Goal: Task Accomplishment & Management: Manage account settings

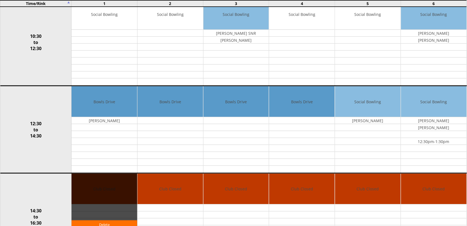
scroll to position [174, 0]
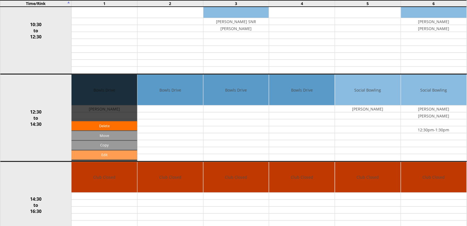
click at [105, 156] on link "Edit" at bounding box center [104, 155] width 66 height 9
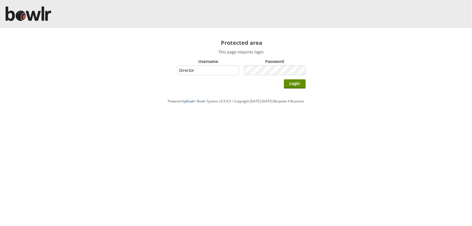
type input "Director"
click at [284, 79] on input "Login" at bounding box center [295, 83] width 22 height 9
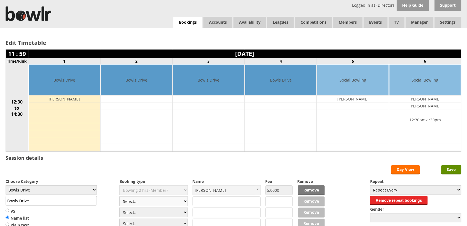
click at [188, 201] on select "Select... Club Competition (Member) Club Competition (Visitor) National (Member…" at bounding box center [153, 201] width 68 height 10
select select "1_50"
click at [119, 197] on select "Select... Club Competition (Member) Club Competition (Visitor) National (Member…" at bounding box center [153, 201] width 68 height 10
type input "5.0000"
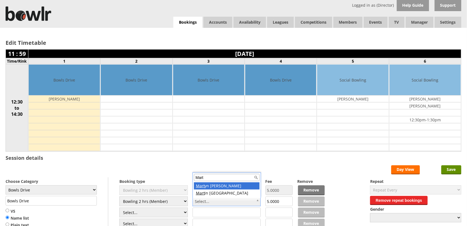
type input "Mart"
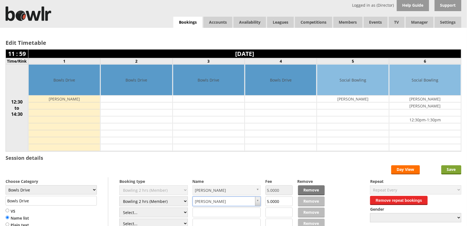
click at [449, 168] on input "Save" at bounding box center [451, 169] width 20 height 9
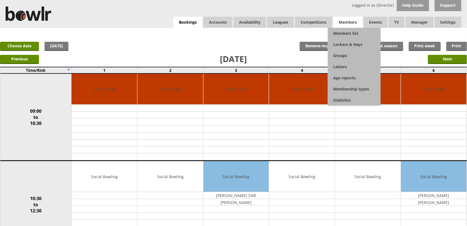
click at [352, 23] on span "Members" at bounding box center [347, 22] width 29 height 11
click at [348, 32] on link "Members list" at bounding box center [354, 33] width 53 height 11
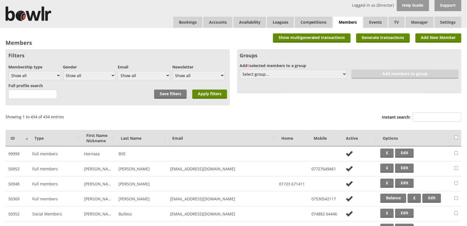
click at [411, 62] on div "Groups Add 0 selected members to a group Select group... Create new 6 without e…" at bounding box center [349, 71] width 224 height 44
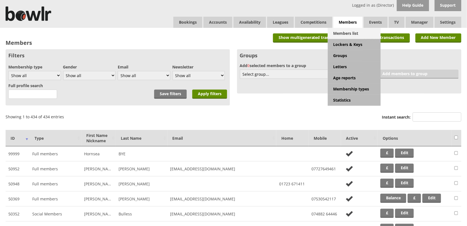
click at [343, 33] on link "Members list" at bounding box center [354, 33] width 53 height 11
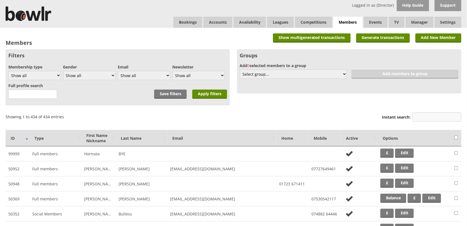
click at [426, 119] on input "Instant search:" at bounding box center [437, 116] width 49 height 9
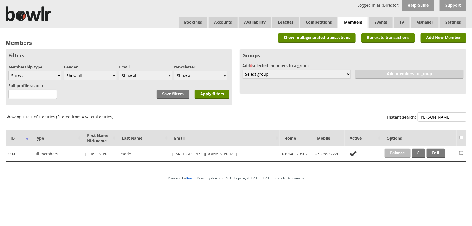
type input "[PERSON_NAME]"
click at [401, 152] on link "Balance" at bounding box center [398, 153] width 26 height 9
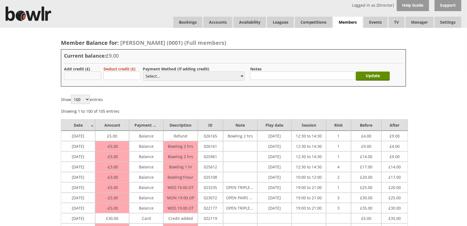
click at [91, 77] on input "text" at bounding box center [82, 75] width 37 height 8
type input "50"
click at [165, 76] on select "Select... Cash Card Cheque Bank Transfer Other Member Card Gift Voucher Balance" at bounding box center [194, 75] width 102 height 9
select select "2"
click at [143, 71] on select "Select... Cash Card Cheque Bank Transfer Other Member Card Gift Voucher Balance" at bounding box center [194, 75] width 102 height 9
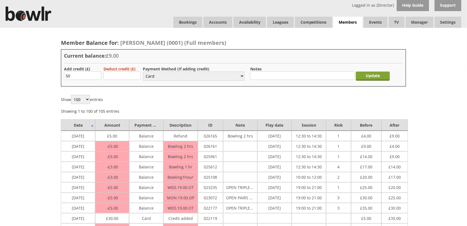
click at [379, 77] on input "Update" at bounding box center [373, 75] width 34 height 9
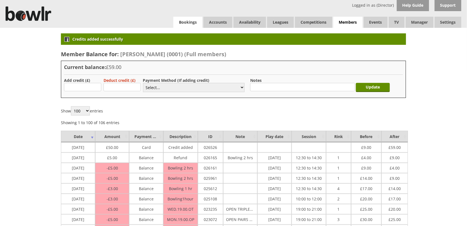
click at [187, 24] on link "Bookings" at bounding box center [187, 22] width 29 height 11
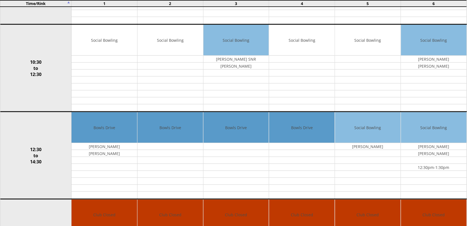
scroll to position [139, 0]
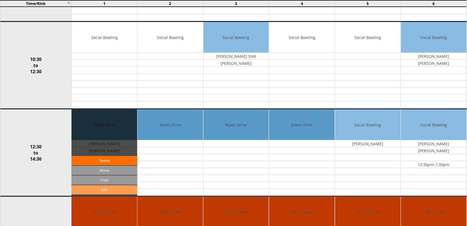
click at [105, 193] on link "Edit" at bounding box center [104, 189] width 66 height 9
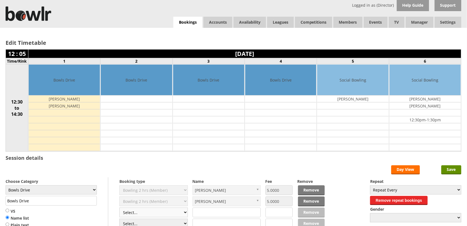
click at [187, 216] on select "Select... Club Competition (Member) Club Competition (Visitor) National (Member…" at bounding box center [153, 213] width 68 height 10
select select "1_50"
click at [119, 208] on select "Select... Club Competition (Member) Club Competition (Visitor) National (Member…" at bounding box center [153, 213] width 68 height 10
type input "5.0000"
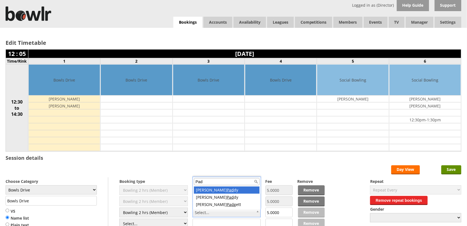
type input "Pad"
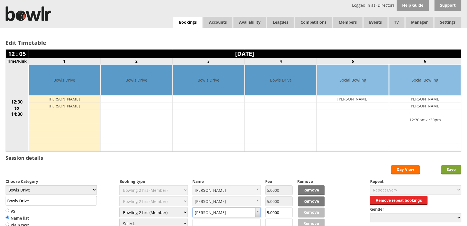
click at [445, 173] on input "Save" at bounding box center [451, 169] width 20 height 9
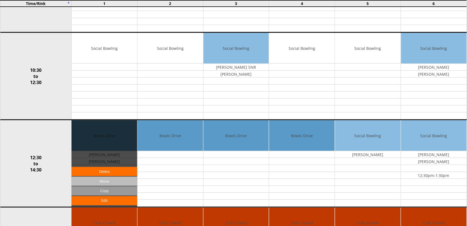
scroll to position [139, 0]
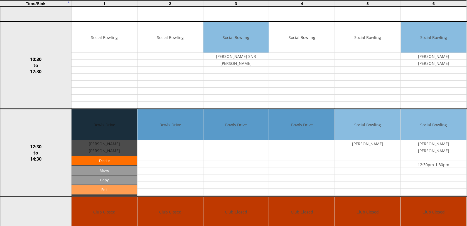
click at [109, 194] on link "Edit" at bounding box center [104, 189] width 66 height 9
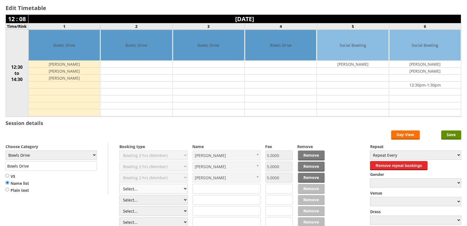
scroll to position [35, 0]
click at [186, 189] on select "Select... Club Competition (Member) Club Competition (Visitor) National (Member…" at bounding box center [153, 189] width 68 height 10
select select "1_50"
click at [119, 185] on select "Select... Club Competition (Member) Club Competition (Visitor) National (Member…" at bounding box center [153, 189] width 68 height 10
type input "5.0000"
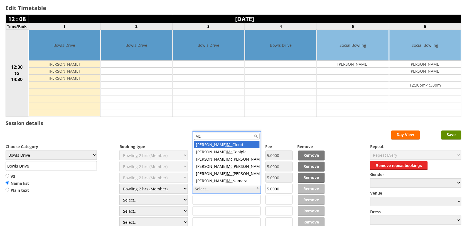
type input "M"
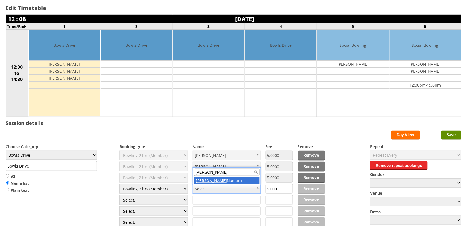
type input "Michael Mc"
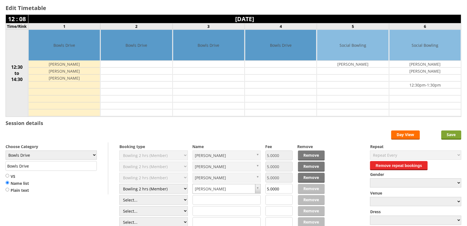
click at [454, 137] on input "Save" at bounding box center [451, 134] width 20 height 9
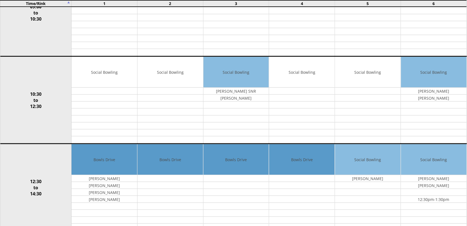
scroll to position [104, 0]
drag, startPoint x: 51, startPoint y: 116, endPoint x: 56, endPoint y: 118, distance: 5.6
click at [56, 118] on td "10:30 to 12:30" at bounding box center [35, 99] width 71 height 87
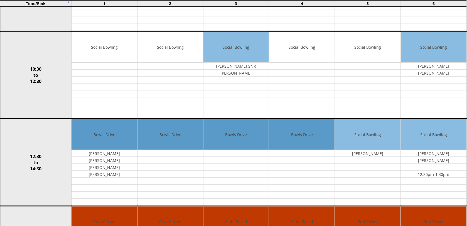
scroll to position [139, 0]
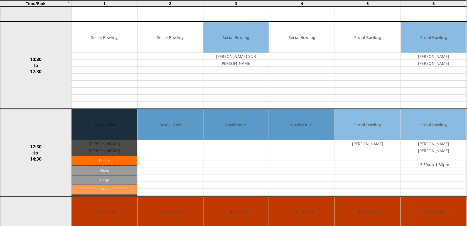
click at [109, 190] on link "Edit" at bounding box center [104, 189] width 66 height 9
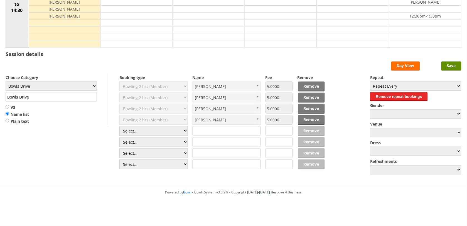
scroll to position [104, 0]
click at [188, 130] on select "Select... Club Competition (Member) Club Competition (Visitor) National (Member…" at bounding box center [153, 131] width 68 height 10
click at [364, 66] on form "Save Day View Choose Category Club Closed Singles League Triples League Pairs L…" at bounding box center [234, 118] width 456 height 114
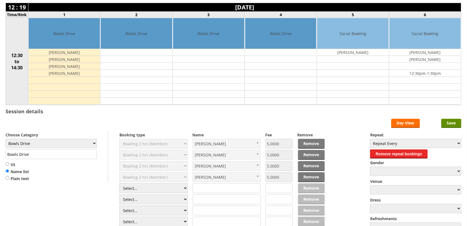
scroll to position [0, 0]
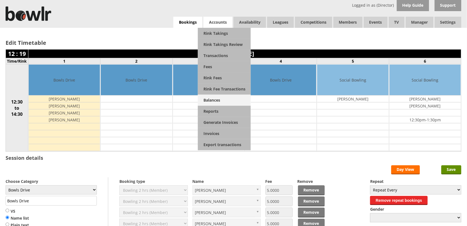
click at [214, 98] on link "Balances" at bounding box center [224, 100] width 53 height 11
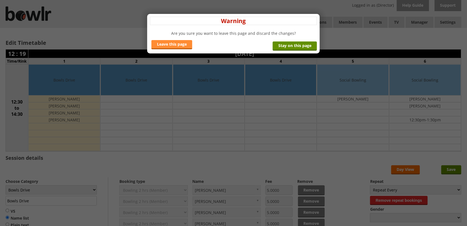
click at [177, 46] on link "Leave this page" at bounding box center [171, 44] width 41 height 9
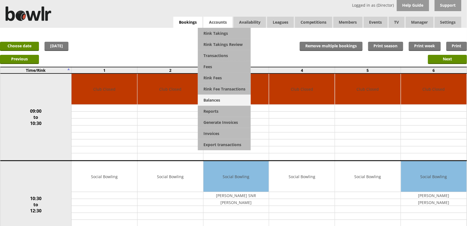
click at [212, 102] on link "Balances" at bounding box center [224, 100] width 53 height 11
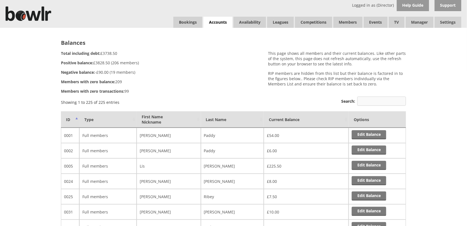
click at [366, 102] on input "Search:" at bounding box center [381, 101] width 49 height 9
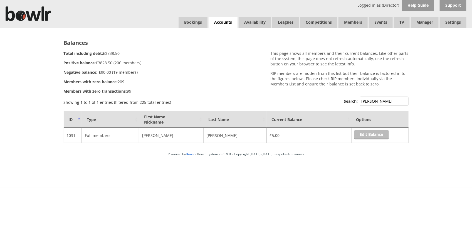
type input "Nigel"
click at [371, 134] on link "Edit Balance" at bounding box center [371, 134] width 34 height 9
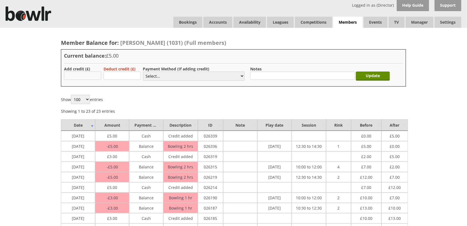
click at [84, 74] on input "text" at bounding box center [82, 75] width 37 height 8
type input "5.00"
click at [239, 77] on select "Select... Cash Card Cheque Bank Transfer Other Member Card Gift Voucher Balance" at bounding box center [194, 75] width 102 height 9
select select "1"
click at [143, 71] on select "Select... Cash Card Cheque Bank Transfer Other Member Card Gift Voucher Balance" at bounding box center [194, 75] width 102 height 9
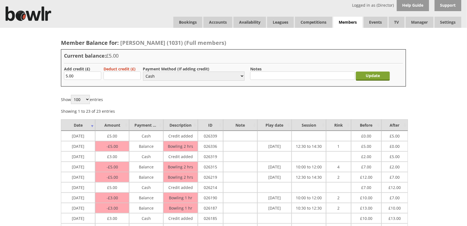
click at [365, 76] on input "Update" at bounding box center [373, 75] width 34 height 9
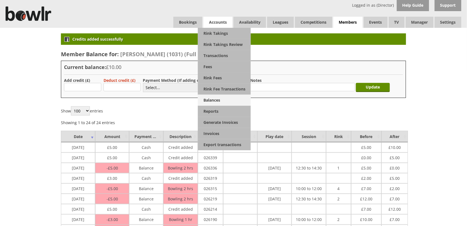
click at [213, 99] on link "Balances" at bounding box center [224, 100] width 53 height 11
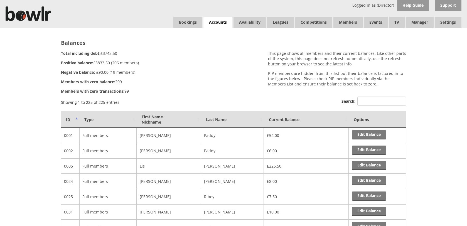
click at [369, 102] on input "Search:" at bounding box center [381, 101] width 49 height 9
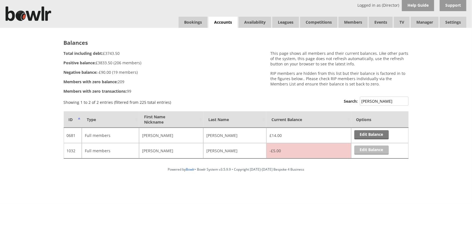
type input "[PERSON_NAME]"
click at [366, 151] on link "Edit Balance" at bounding box center [371, 150] width 34 height 9
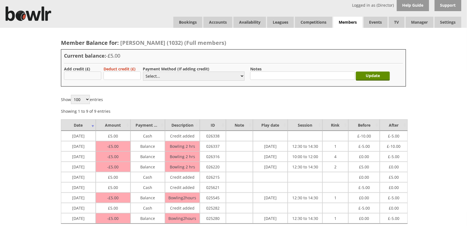
click at [89, 75] on input "text" at bounding box center [82, 75] width 37 height 8
type input "5.00"
click at [243, 77] on select "Select... Cash Card Cheque Bank Transfer Other Member Card Gift Voucher Balance" at bounding box center [194, 75] width 102 height 9
select select "1"
click at [143, 71] on select "Select... Cash Card Cheque Bank Transfer Other Member Card Gift Voucher Balance" at bounding box center [194, 75] width 102 height 9
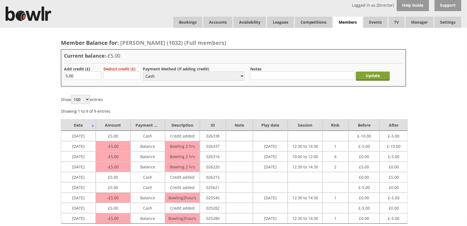
click at [371, 76] on input "Update" at bounding box center [373, 75] width 34 height 9
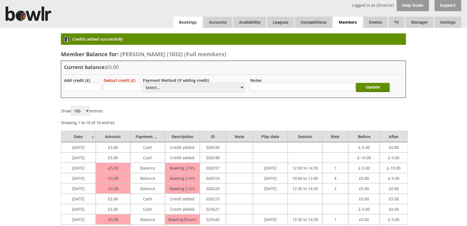
click at [193, 24] on link "Bookings" at bounding box center [187, 22] width 29 height 11
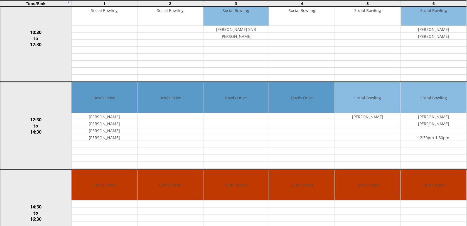
scroll to position [209, 0]
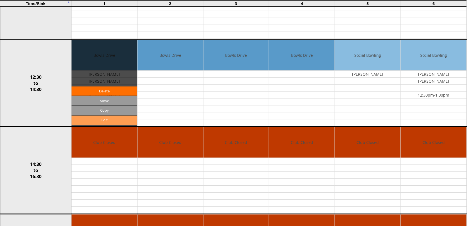
click at [106, 120] on link "Edit" at bounding box center [104, 120] width 66 height 9
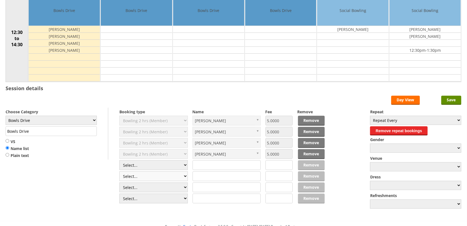
scroll to position [70, 0]
click at [186, 165] on select "Select... Club Competition (Member) Club Competition (Visitor) National (Member…" at bounding box center [153, 165] width 68 height 10
select select "1_50"
click at [119, 161] on select "Select... Club Competition (Member) Club Competition (Visitor) National (Member…" at bounding box center [153, 165] width 68 height 10
type input "5.0000"
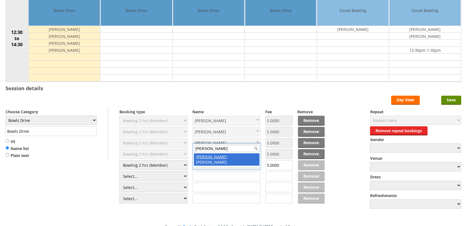
type input "Nigel"
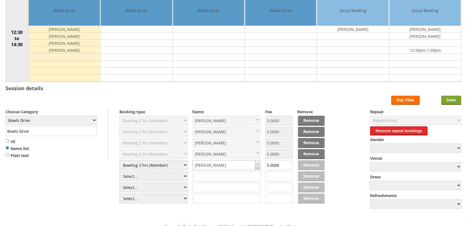
click at [455, 97] on input "Save" at bounding box center [451, 100] width 20 height 9
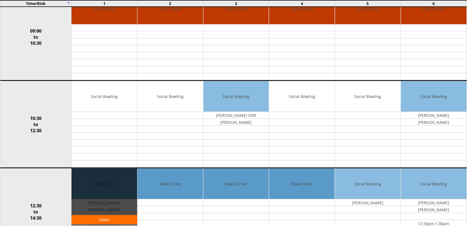
scroll to position [139, 0]
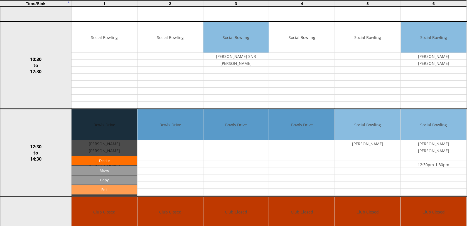
click at [114, 190] on link "Edit" at bounding box center [104, 189] width 66 height 9
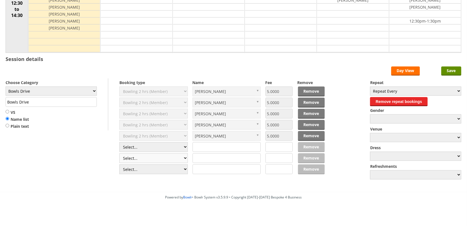
scroll to position [104, 0]
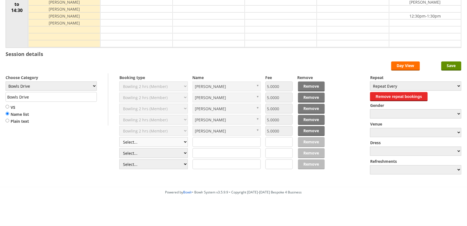
click at [187, 145] on select "Select... Club Competition (Member) Club Competition (Visitor) National (Member…" at bounding box center [153, 142] width 68 height 10
select select "1_50"
click at [119, 137] on select "Select... Club Competition (Member) Club Competition (Visitor) National (Member…" at bounding box center [153, 142] width 68 height 10
type input "5.0000"
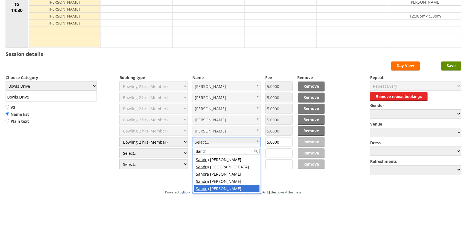
type input "Sandr"
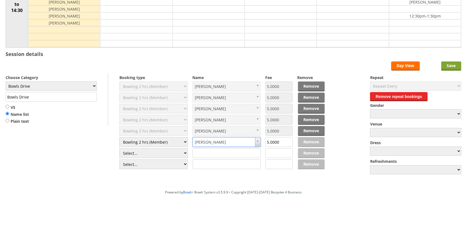
click at [451, 65] on input "Save" at bounding box center [451, 65] width 20 height 9
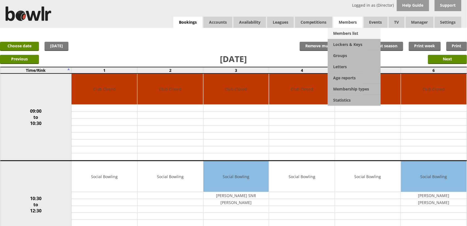
click at [346, 31] on link "Members list" at bounding box center [354, 33] width 53 height 11
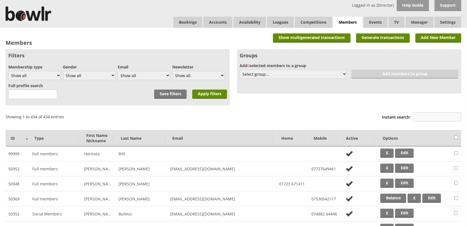
click at [421, 118] on input "Instant search:" at bounding box center [437, 116] width 49 height 9
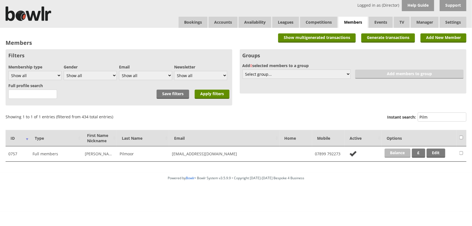
type input "Pilm"
click at [398, 152] on link "Balance" at bounding box center [398, 153] width 26 height 9
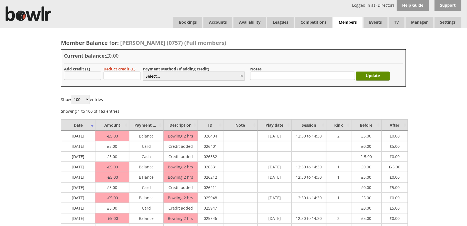
click at [90, 78] on input "text" at bounding box center [82, 75] width 37 height 8
type input "5.00"
click at [241, 78] on select "Select... Cash Card Cheque Bank Transfer Other Member Card Gift Voucher Balance" at bounding box center [194, 75] width 102 height 9
select select "2"
click at [143, 71] on select "Select... Cash Card Cheque Bank Transfer Other Member Card Gift Voucher Balance" at bounding box center [194, 75] width 102 height 9
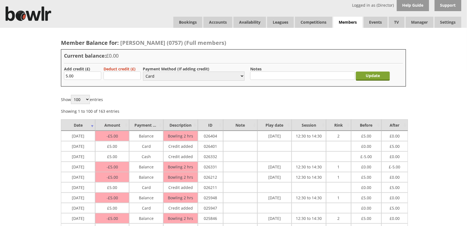
click at [365, 78] on input "Update" at bounding box center [373, 75] width 34 height 9
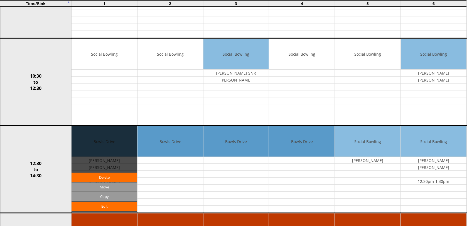
scroll to position [139, 0]
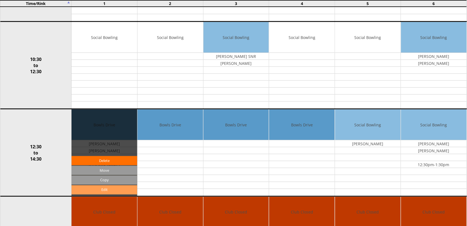
click at [108, 191] on link "Edit" at bounding box center [104, 189] width 66 height 9
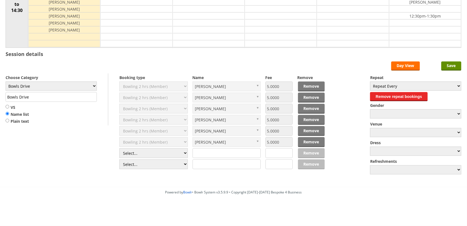
scroll to position [104, 0]
click at [181, 153] on select "Select... Club Competition (Member) Club Competition (Visitor) National (Member…" at bounding box center [153, 153] width 68 height 10
select select "1_50"
click at [119, 149] on select "Select... Club Competition (Member) Club Competition (Visitor) National (Member…" at bounding box center [153, 153] width 68 height 10
type input "5.0000"
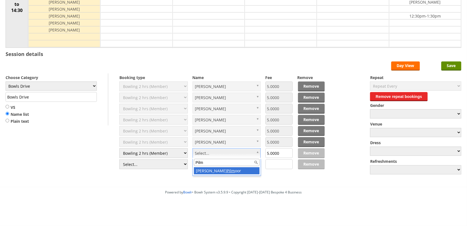
type input "Pilm"
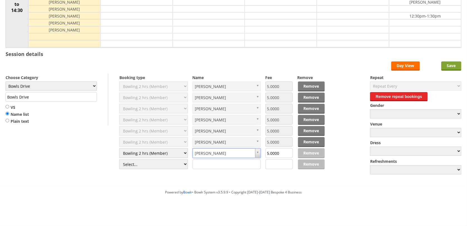
click at [449, 66] on input "Save" at bounding box center [451, 65] width 20 height 9
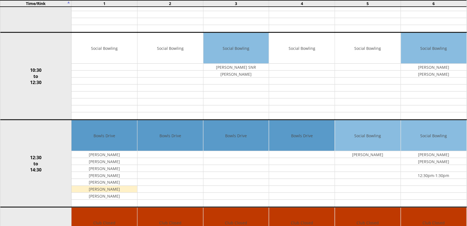
scroll to position [139, 0]
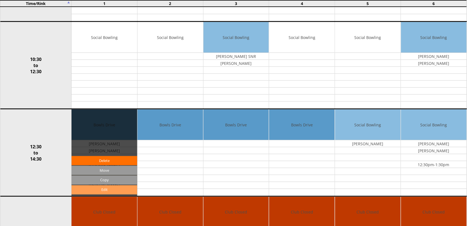
click at [119, 193] on link "Edit" at bounding box center [104, 189] width 66 height 9
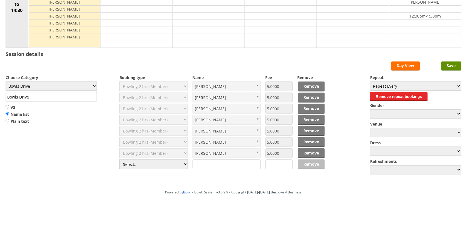
scroll to position [104, 0]
click at [184, 166] on select "Select... Club Competition (Member) Club Competition (Visitor) National (Member…" at bounding box center [153, 164] width 68 height 10
select select "1_50"
click at [119, 160] on select "Select... Club Competition (Member) Club Competition (Visitor) National (Member…" at bounding box center [153, 164] width 68 height 10
type input "5.0000"
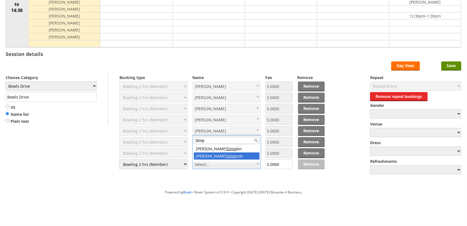
type input "Simp"
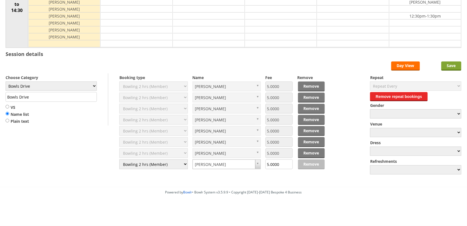
click at [449, 66] on input "Save" at bounding box center [451, 65] width 20 height 9
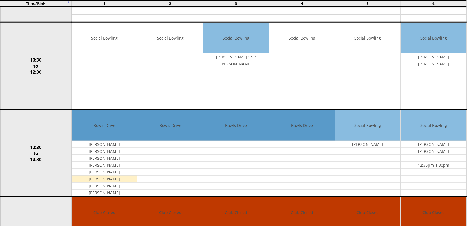
scroll to position [139, 0]
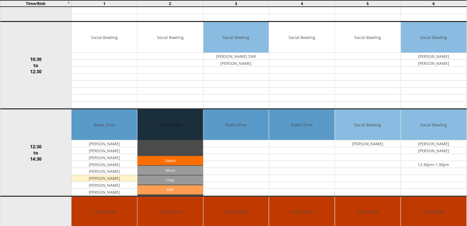
click at [171, 191] on link "Edit" at bounding box center [170, 189] width 66 height 9
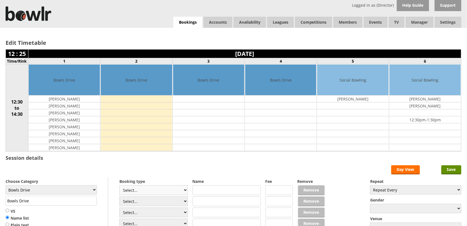
click at [186, 191] on select "Select... Club Competition (Member) Club Competition (Visitor) National (Member…" at bounding box center [153, 190] width 68 height 10
select select "1_50"
click at [119, 186] on select "Select... Club Competition (Member) Club Competition (Visitor) National (Member…" at bounding box center [153, 190] width 68 height 10
type input "5.0000"
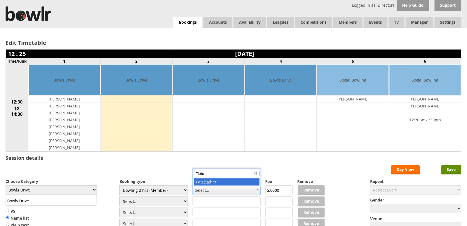
type input "Fletc"
drag, startPoint x: 210, startPoint y: 181, endPoint x: 327, endPoint y: 182, distance: 116.8
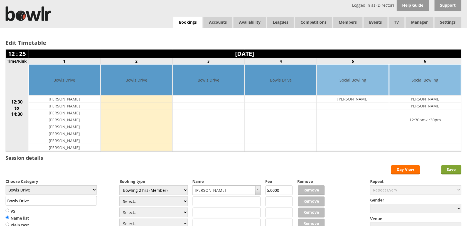
click at [450, 170] on input "Save" at bounding box center [451, 169] width 20 height 9
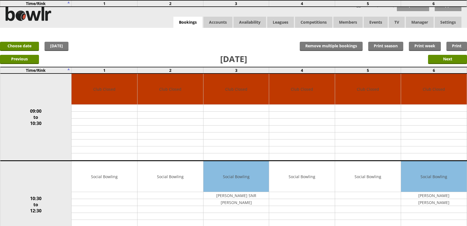
scroll to position [139, 0]
